Goal: Check status: Check status

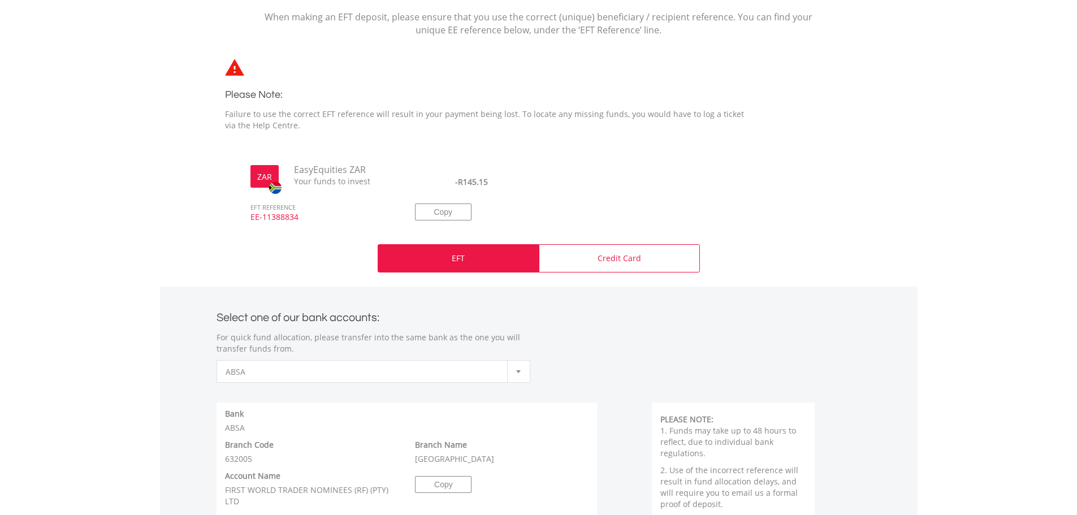
scroll to position [53, 0]
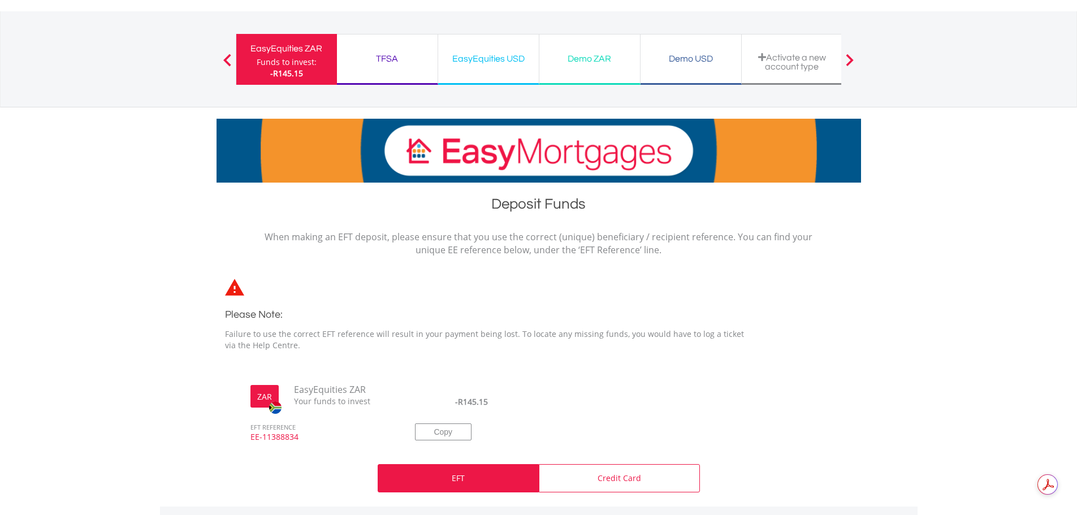
click at [310, 42] on div "EasyEquities ZAR" at bounding box center [286, 49] width 87 height 16
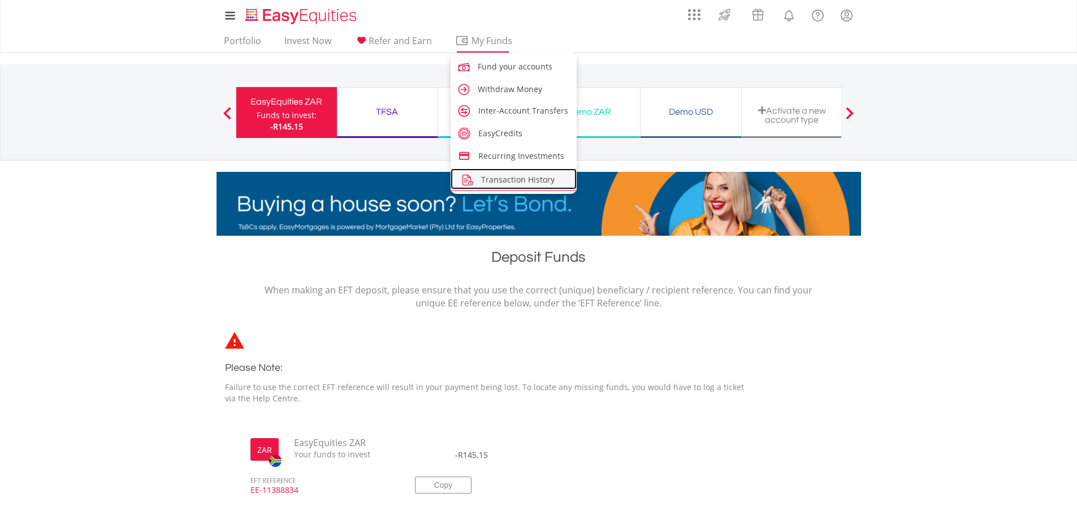
click at [494, 176] on span "Transaction History" at bounding box center [518, 179] width 74 height 11
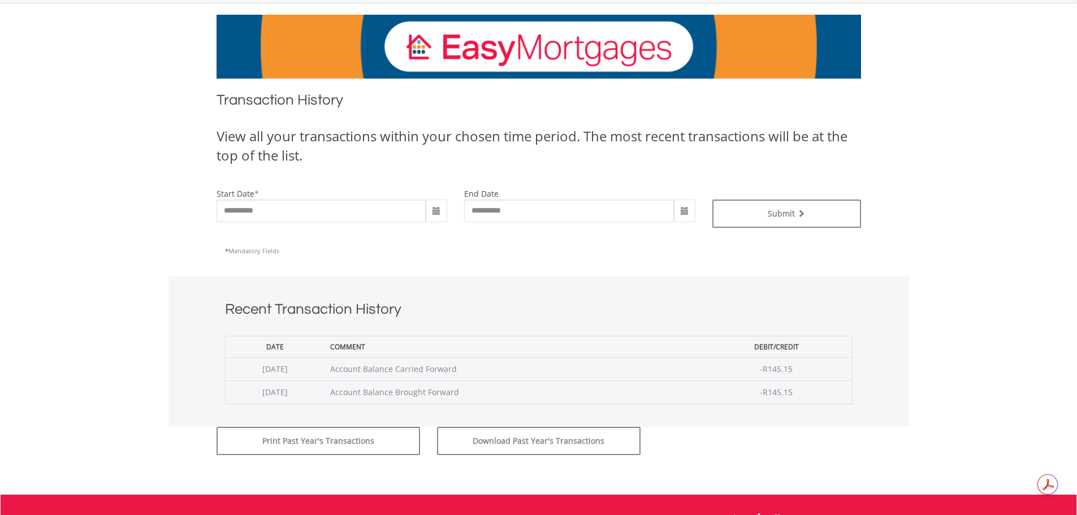
scroll to position [170, 0]
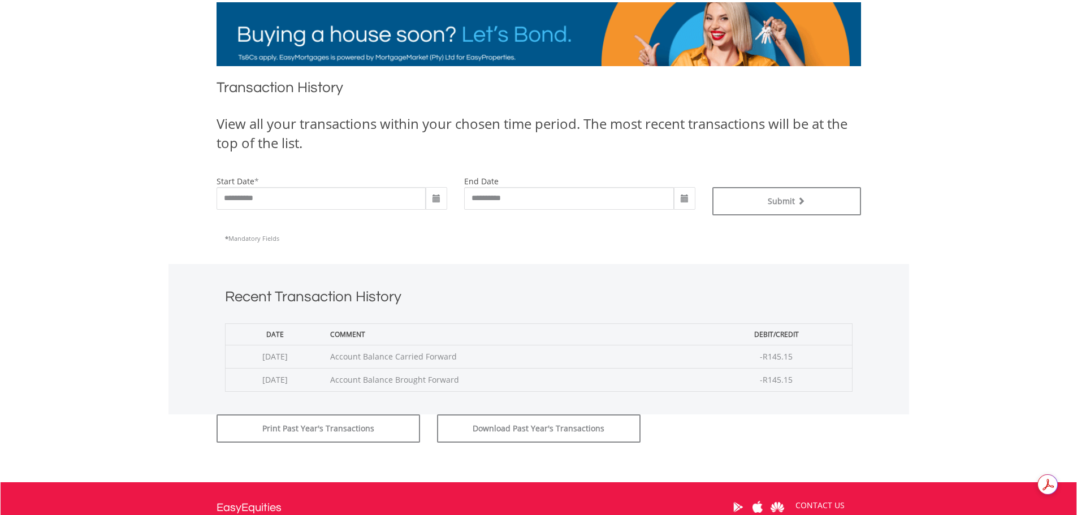
click at [430, 196] on span at bounding box center [436, 198] width 21 height 23
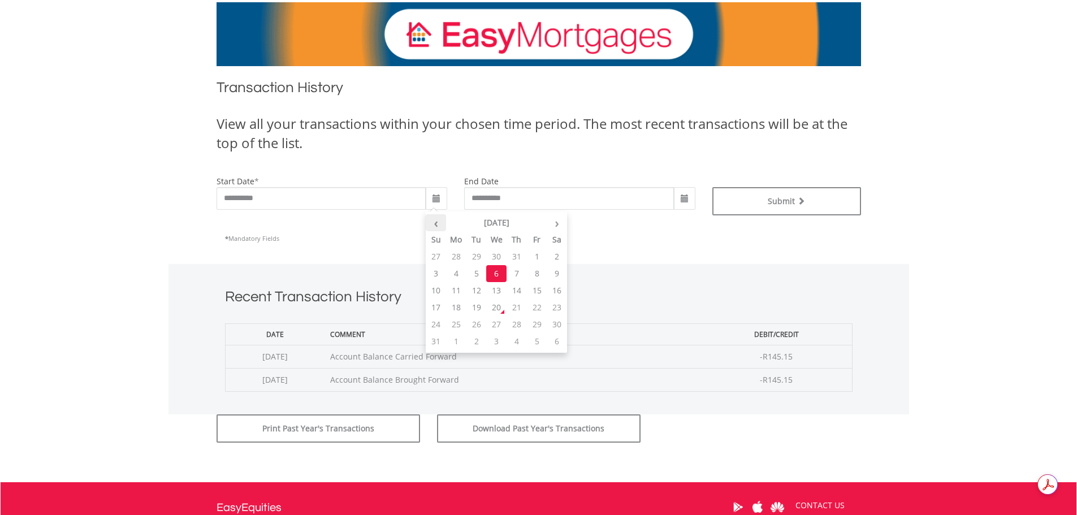
click at [439, 222] on th "‹" at bounding box center [436, 222] width 20 height 17
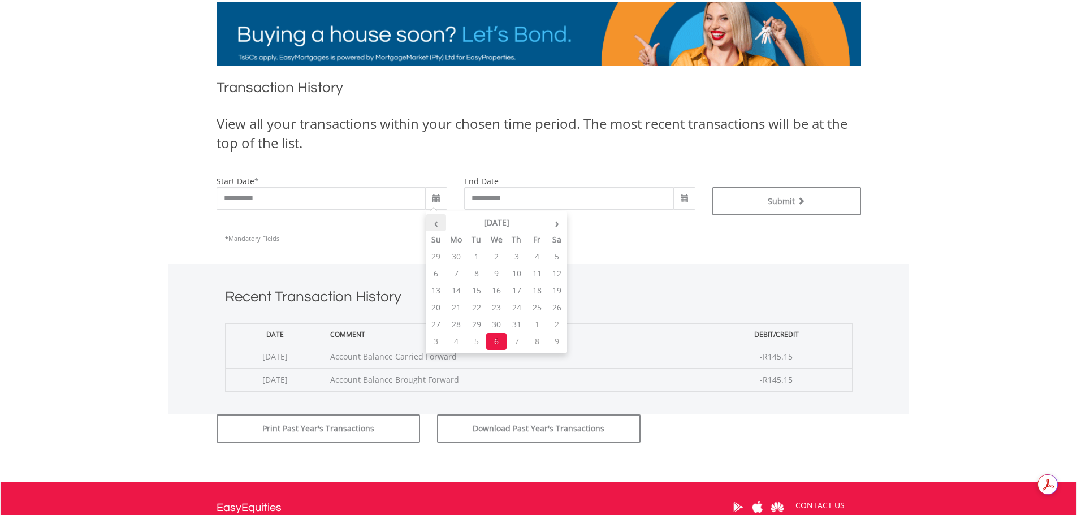
click at [440, 222] on th "‹" at bounding box center [436, 222] width 20 height 17
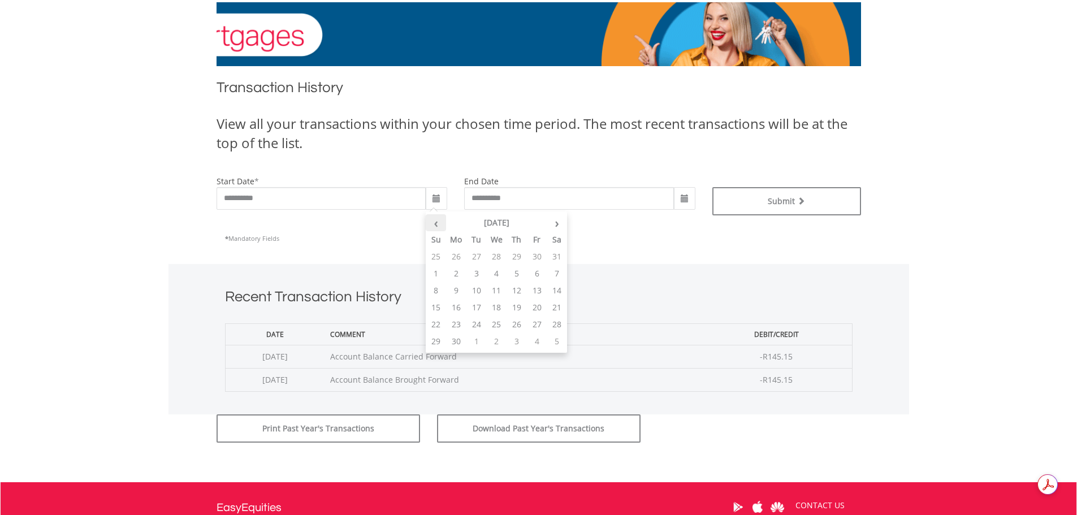
click at [440, 222] on th "‹" at bounding box center [436, 222] width 20 height 17
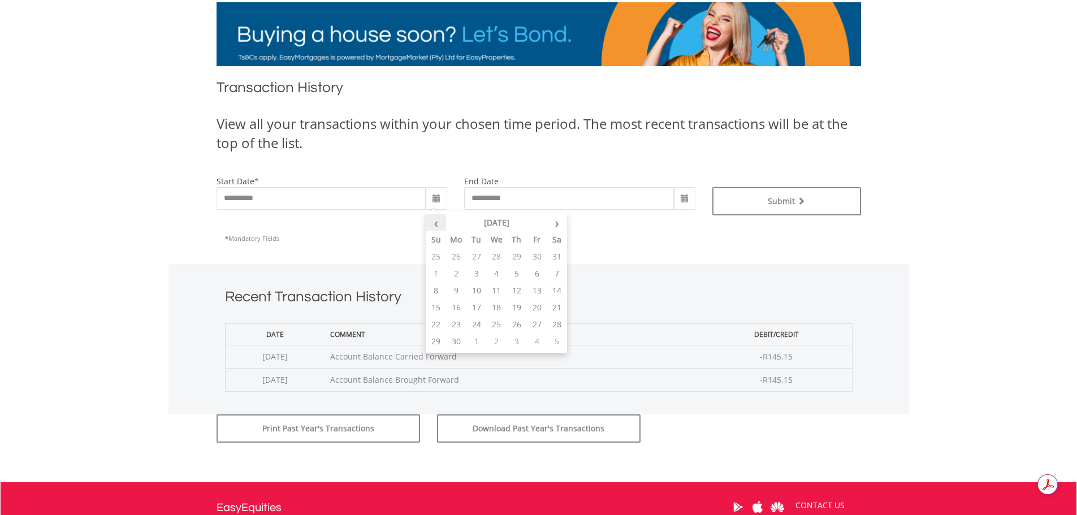
click at [440, 222] on th "‹" at bounding box center [436, 222] width 20 height 17
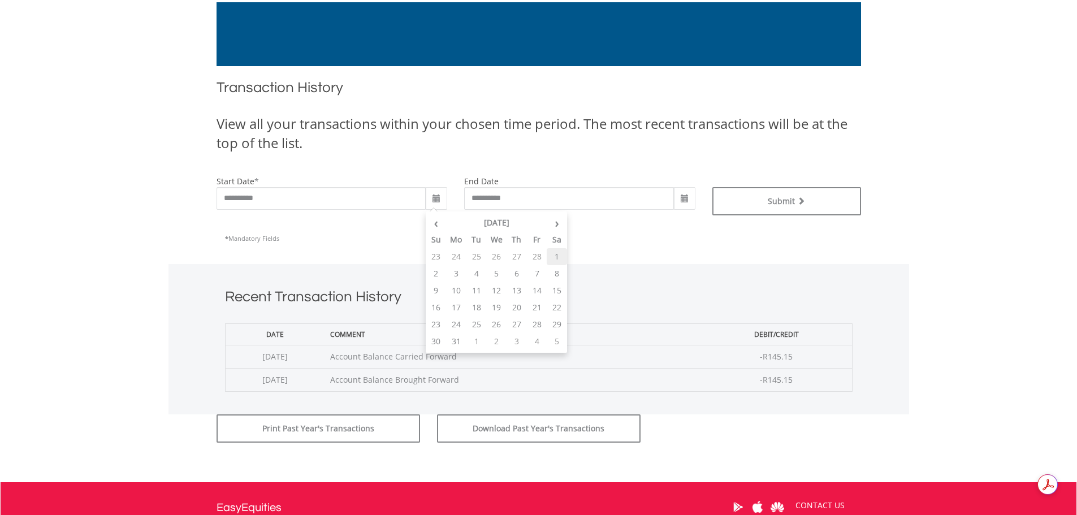
click at [553, 258] on td "1" at bounding box center [557, 256] width 20 height 17
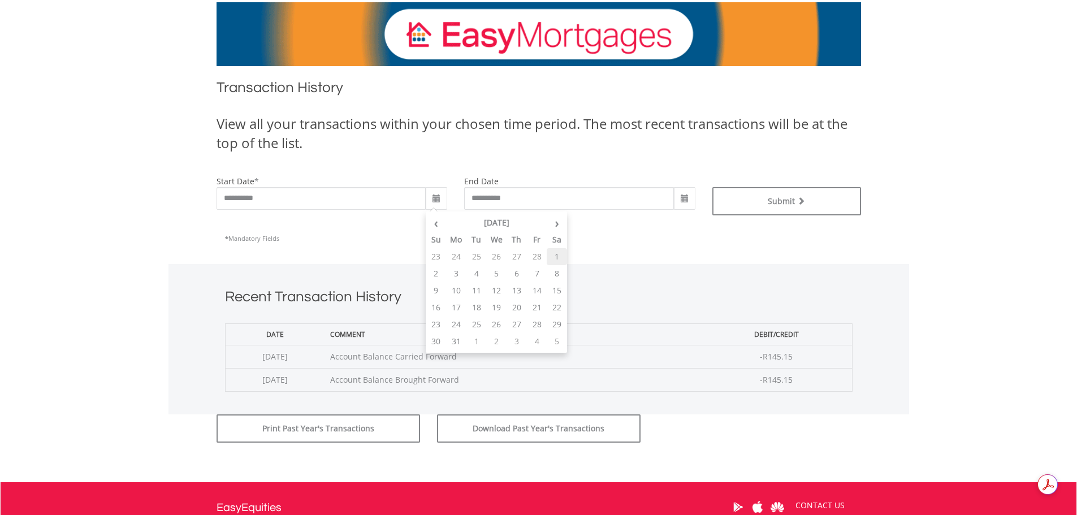
type input "**********"
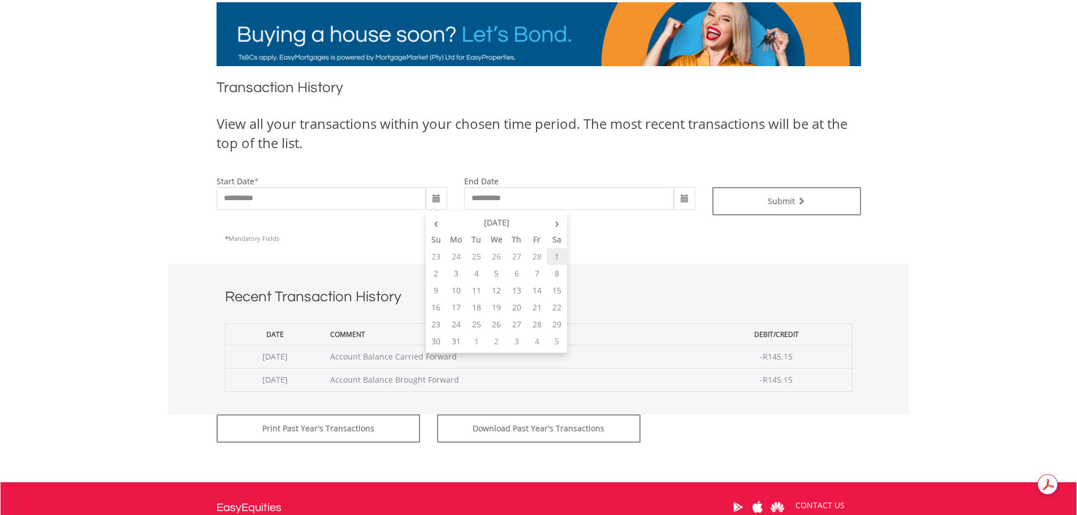
type input "**********"
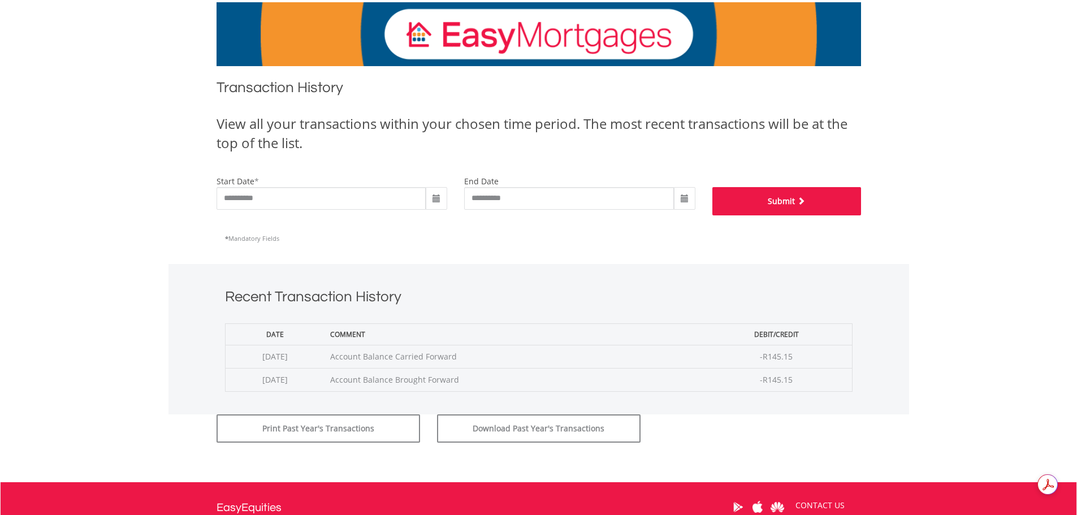
click at [775, 201] on button "Submit" at bounding box center [786, 201] width 149 height 28
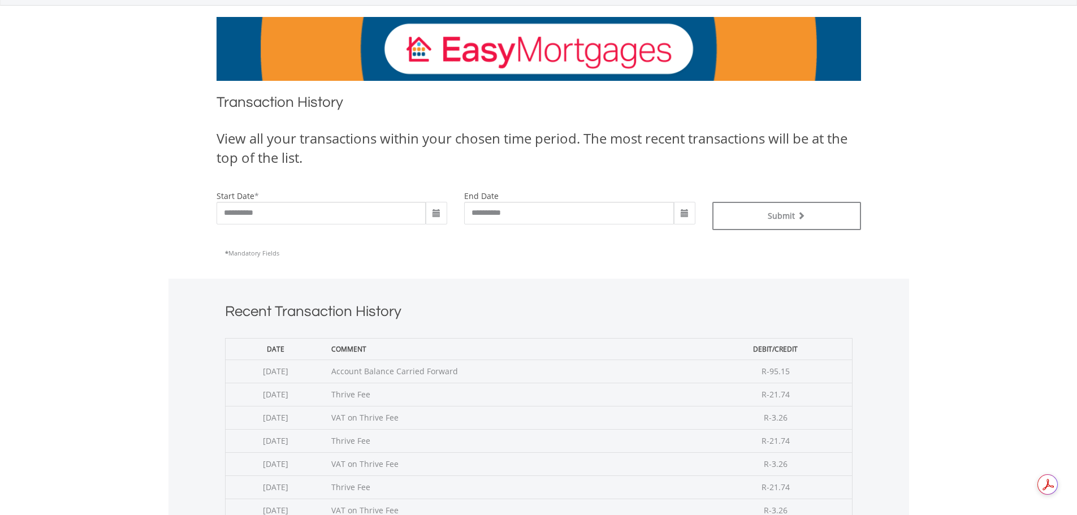
scroll to position [57, 0]
